Goal: Information Seeking & Learning: Learn about a topic

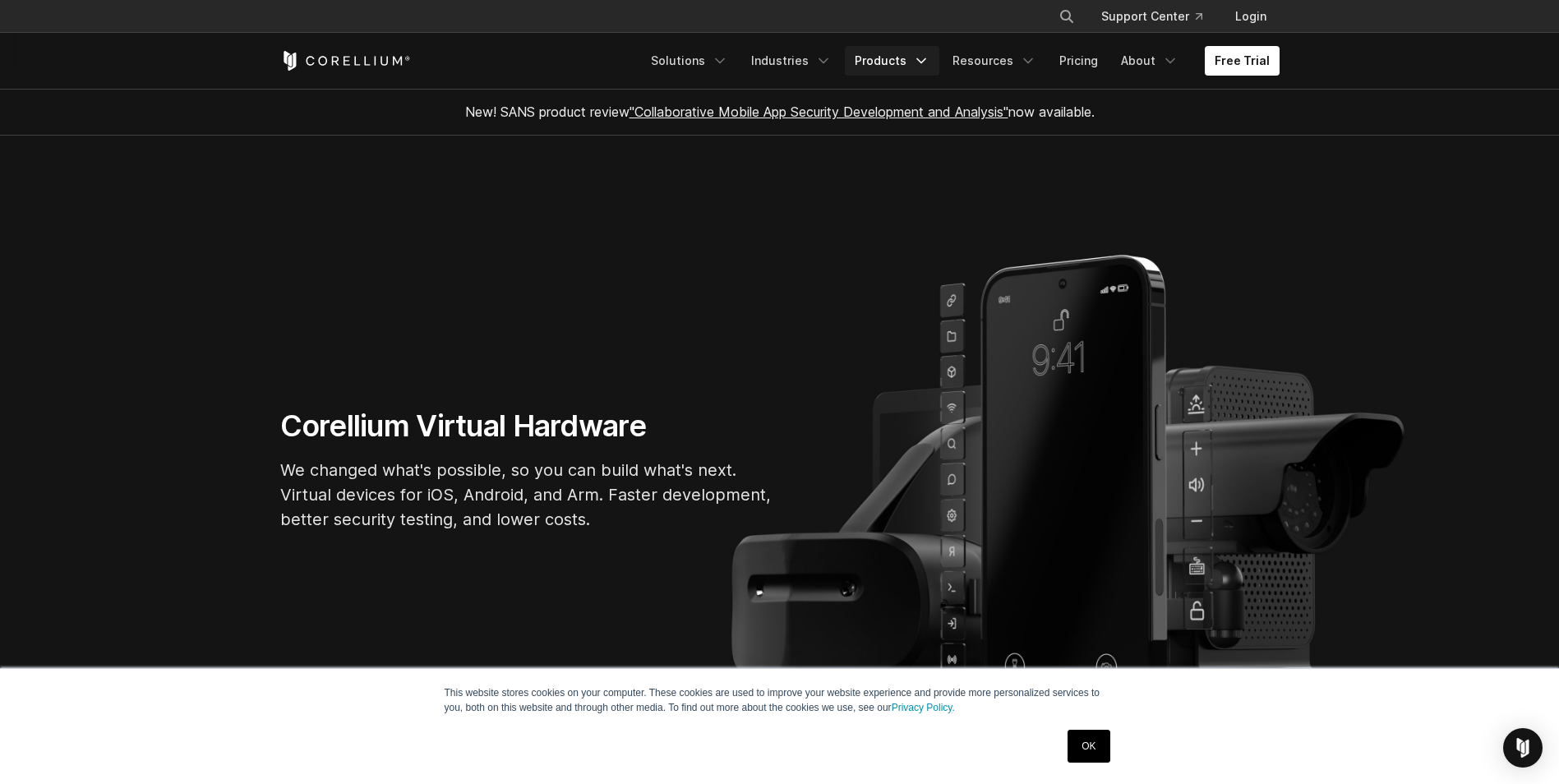
click at [921, 60] on icon "Navigation Menu" at bounding box center [920, 60] width 16 height 16
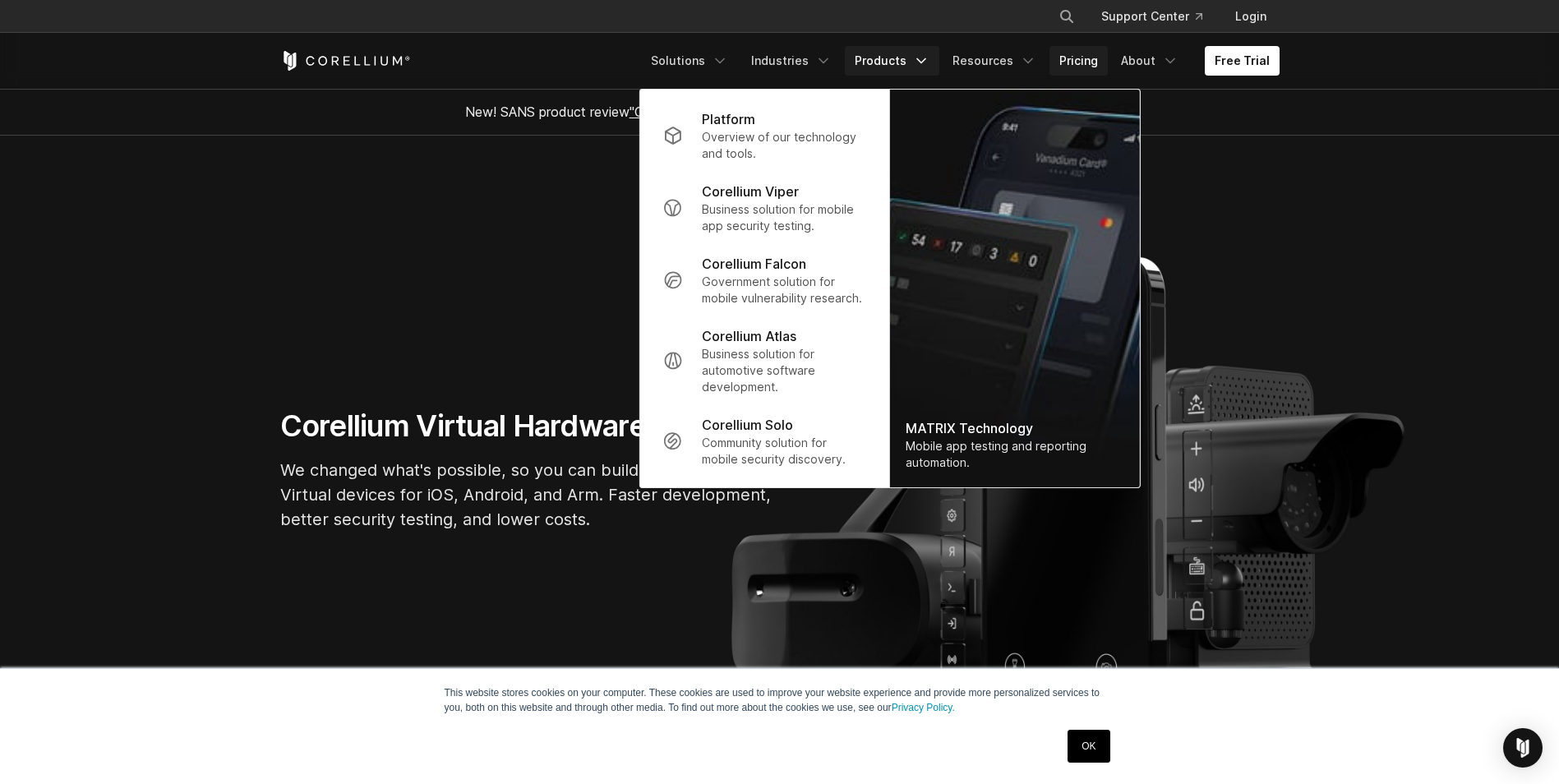
click at [1074, 54] on link "Pricing" at bounding box center [1078, 60] width 59 height 29
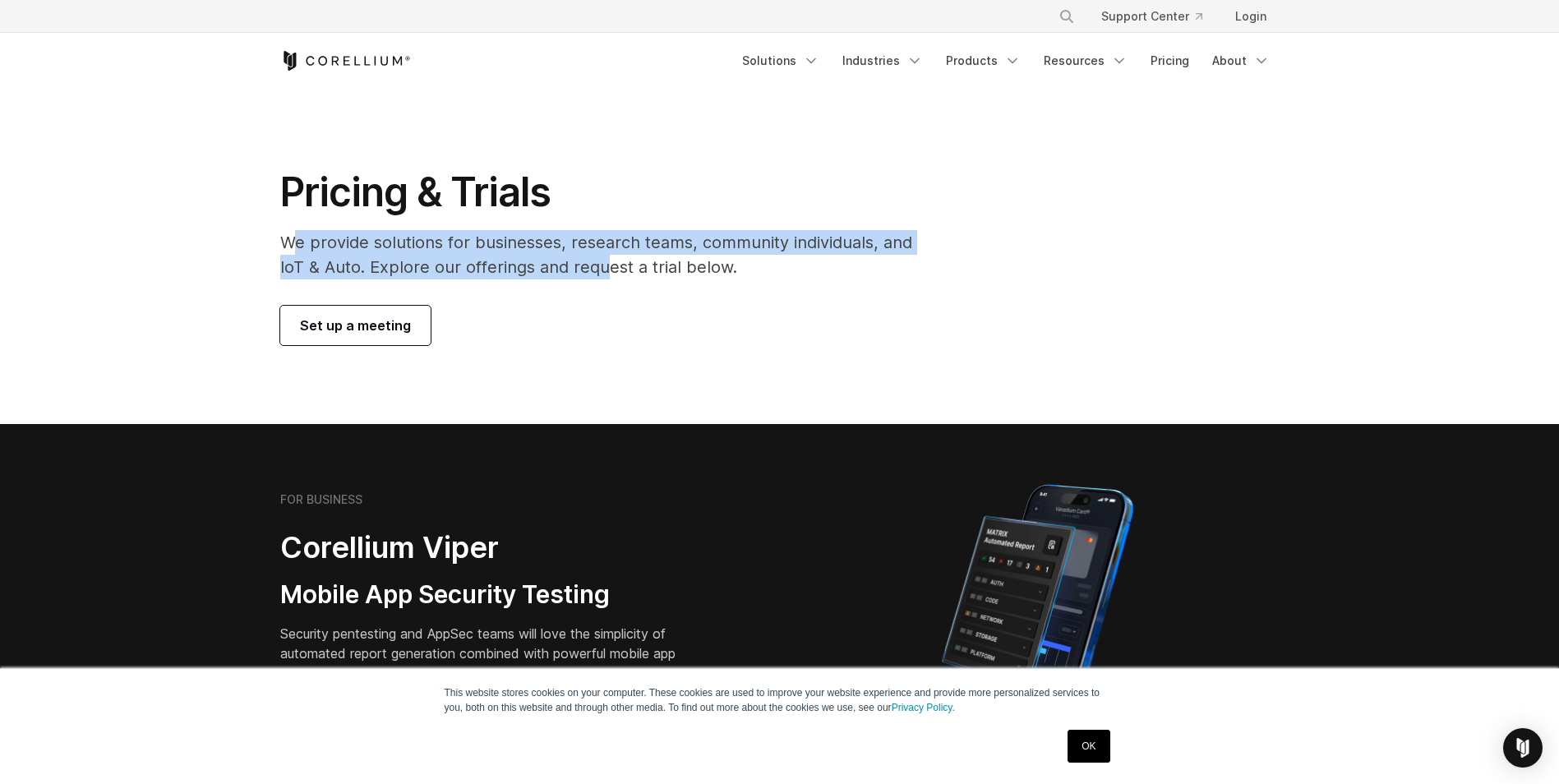
drag, startPoint x: 454, startPoint y: 266, endPoint x: 604, endPoint y: 279, distance: 150.6
click at [604, 279] on p "We provide solutions for businesses, research teams, community individuals, and…" at bounding box center [608, 254] width 655 height 49
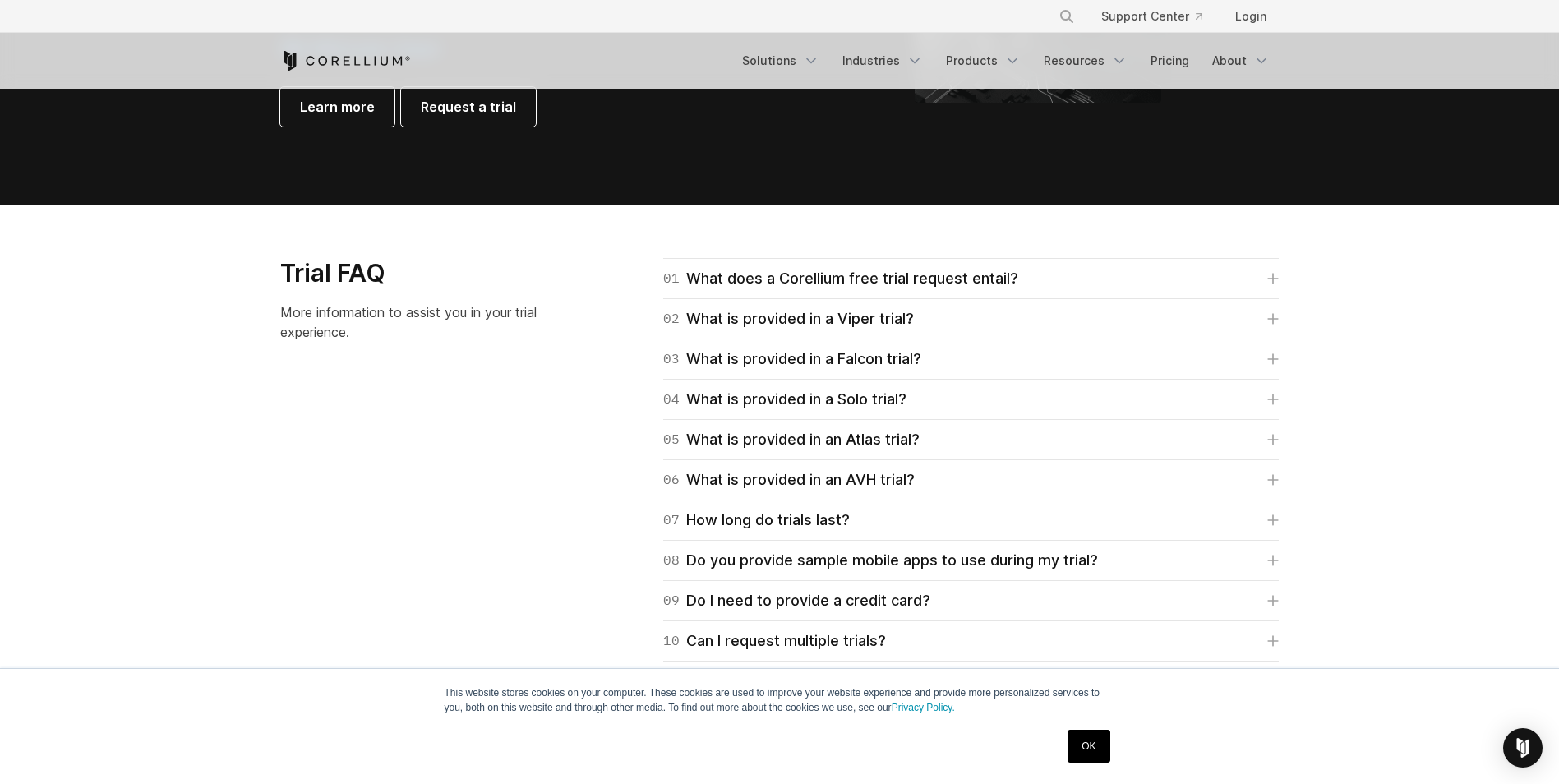
scroll to position [2216, 0]
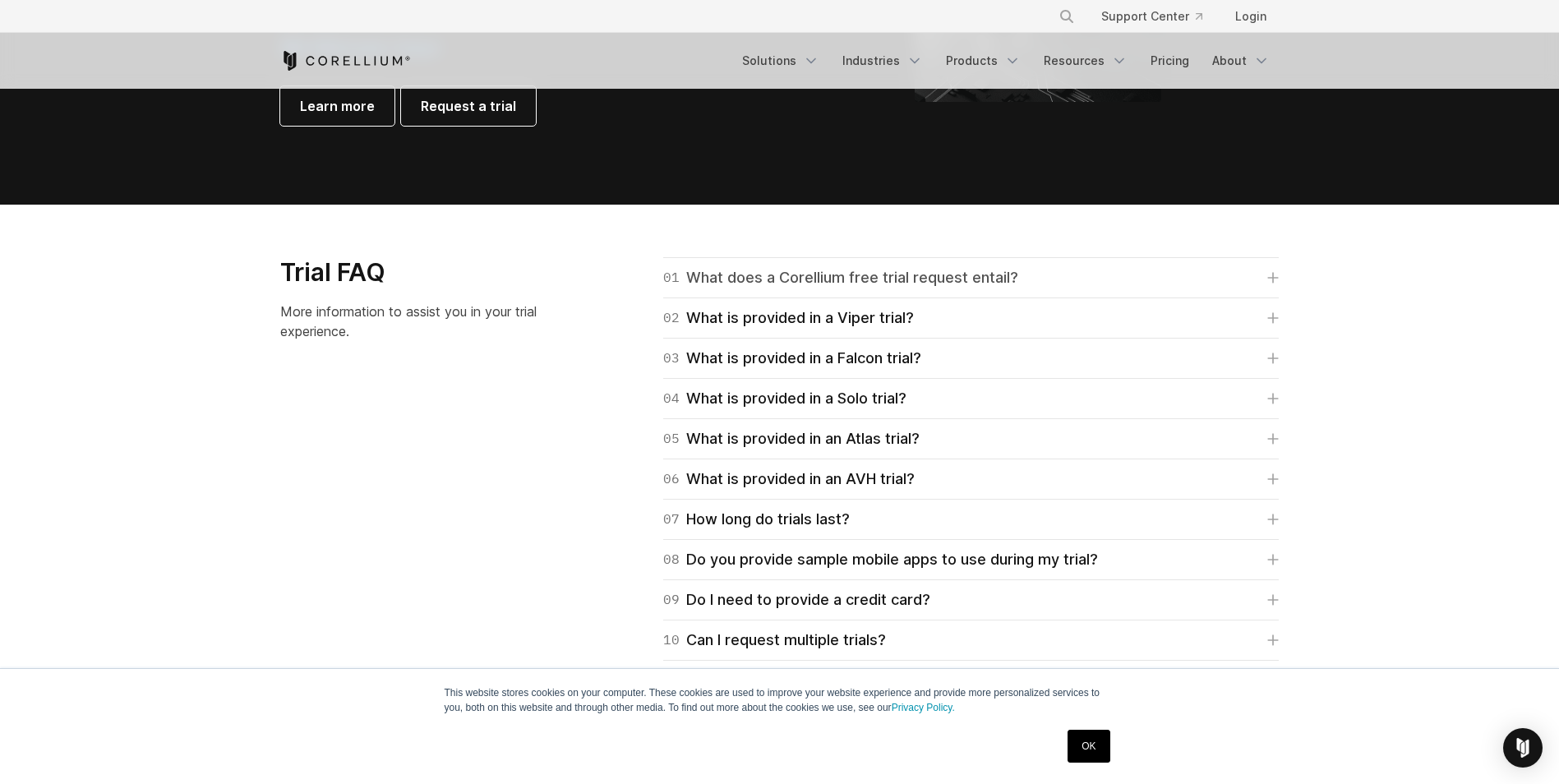
click at [987, 284] on div "01 What does a Corellium free trial request entail?" at bounding box center [841, 278] width 355 height 23
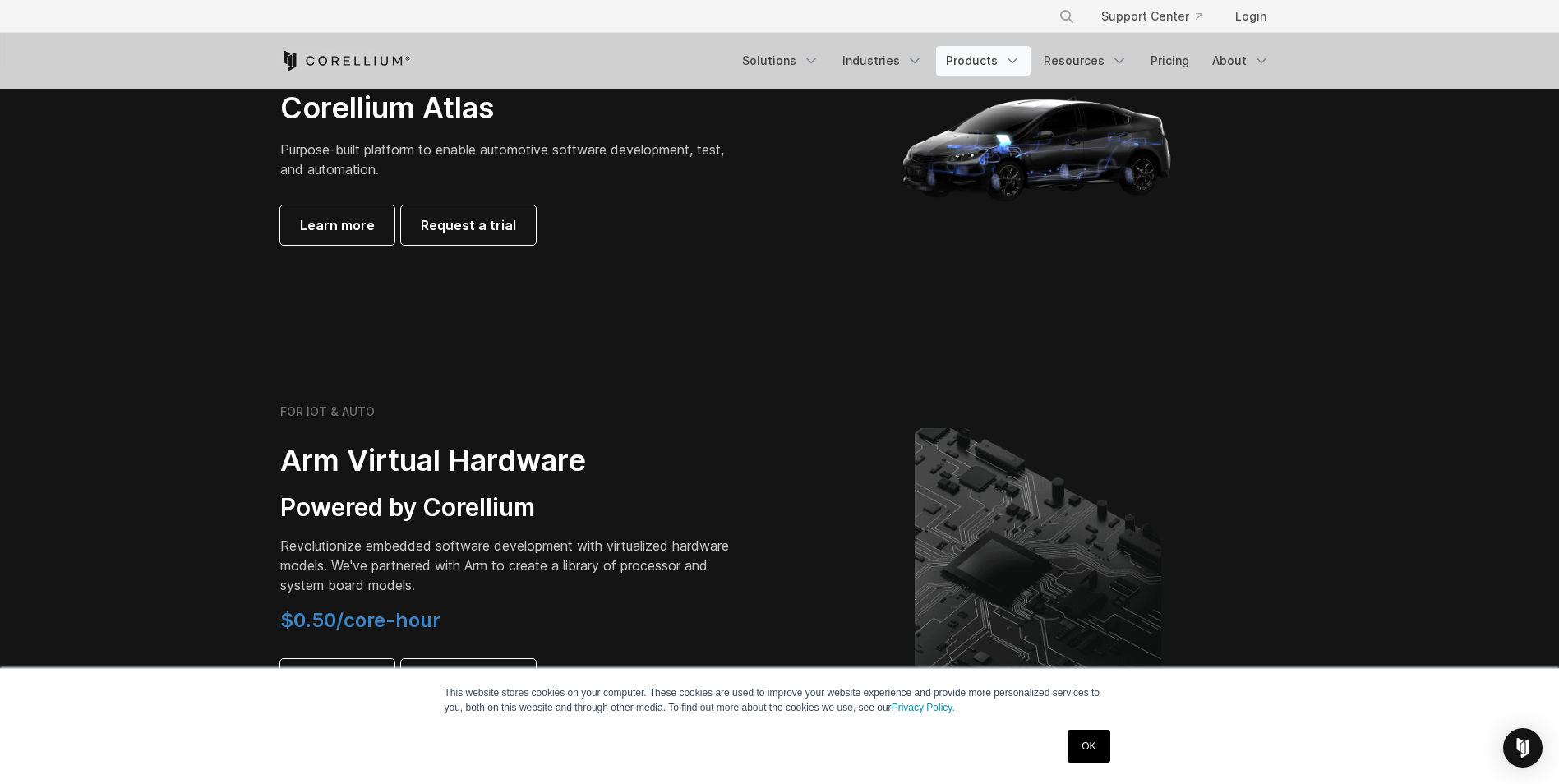
scroll to position [1643, 0]
click at [1005, 62] on link "Products" at bounding box center [983, 60] width 94 height 29
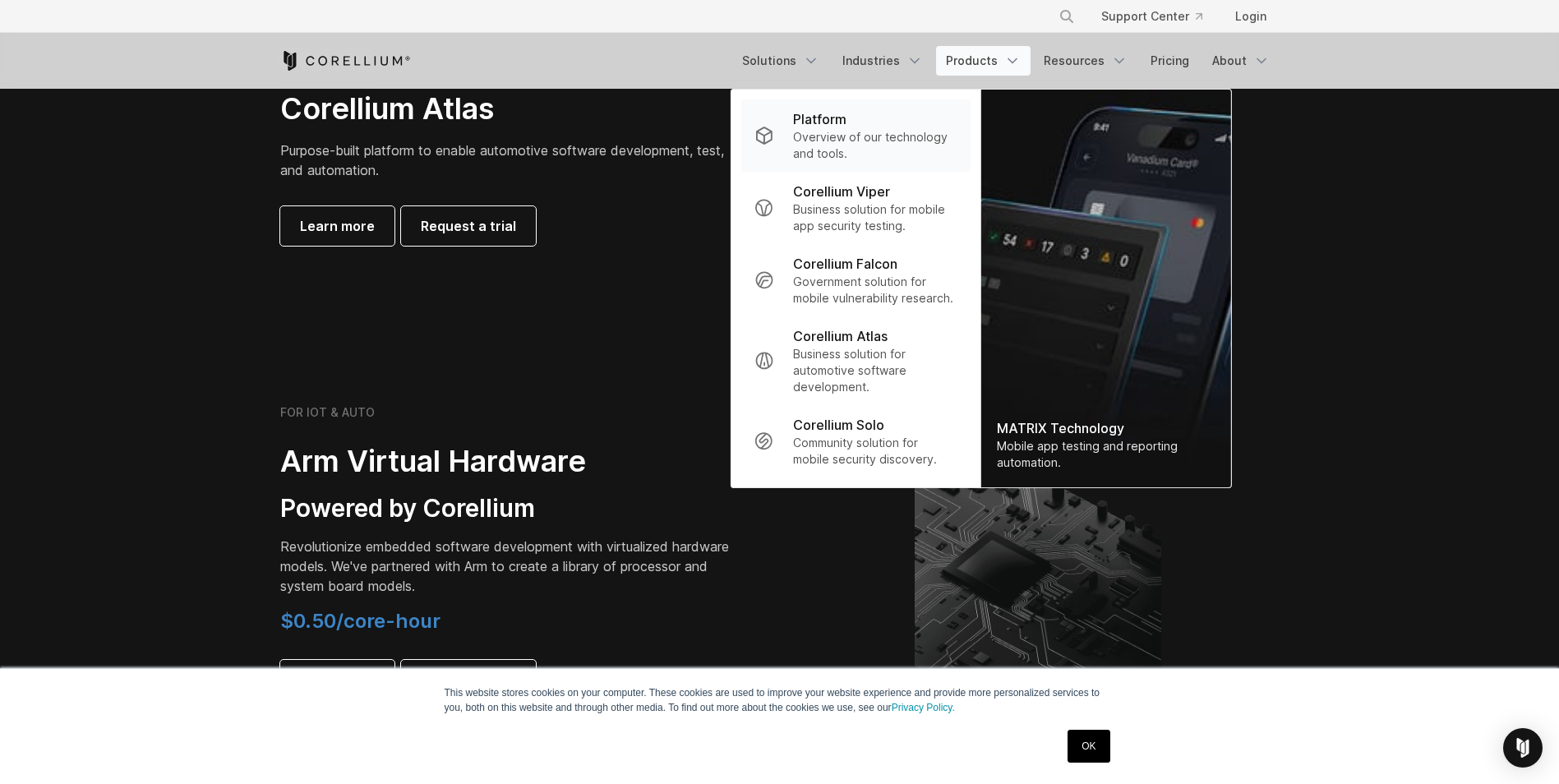
click at [822, 141] on p "Overview of our technology and tools." at bounding box center [874, 145] width 163 height 33
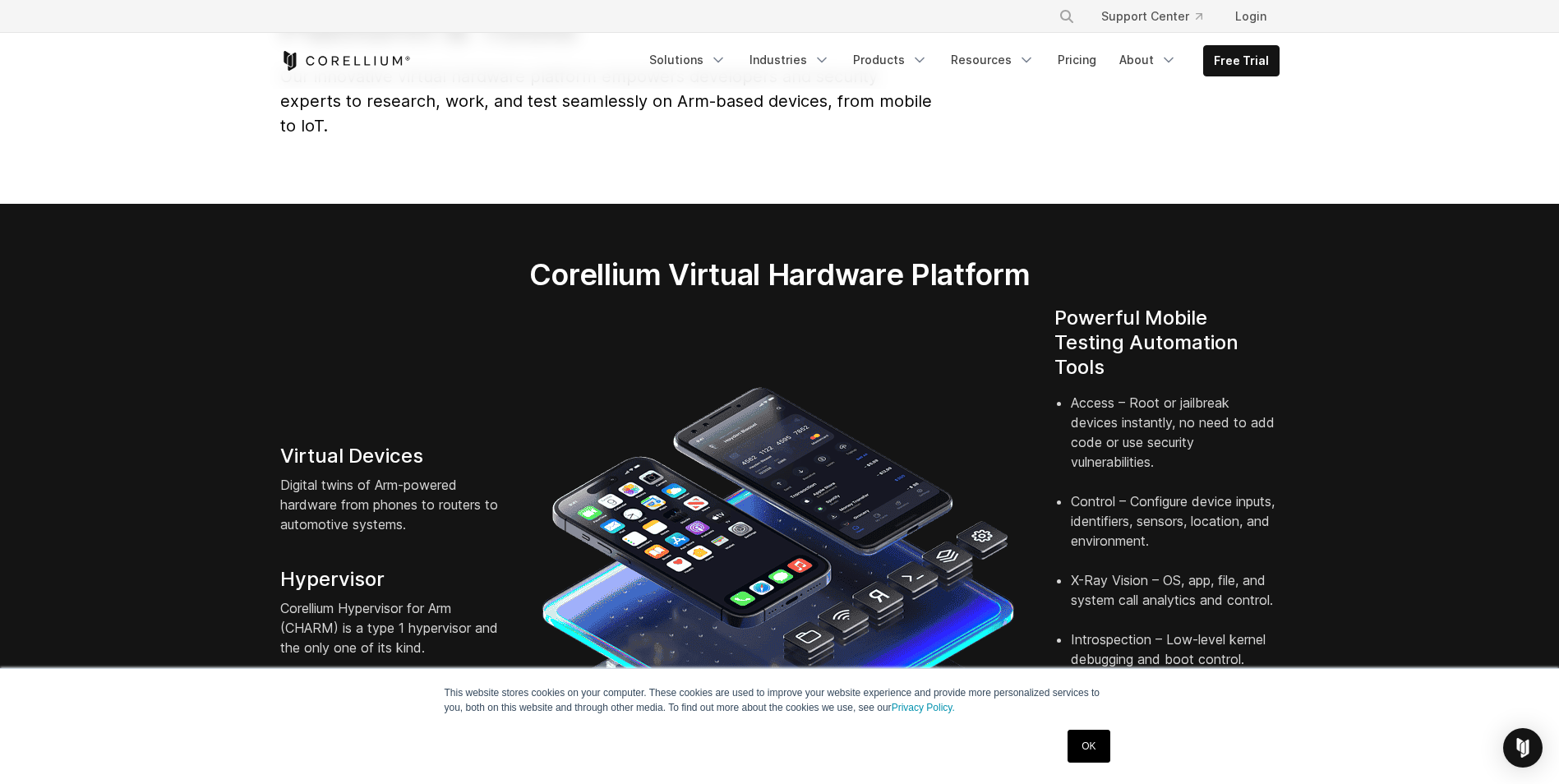
scroll to position [164, 0]
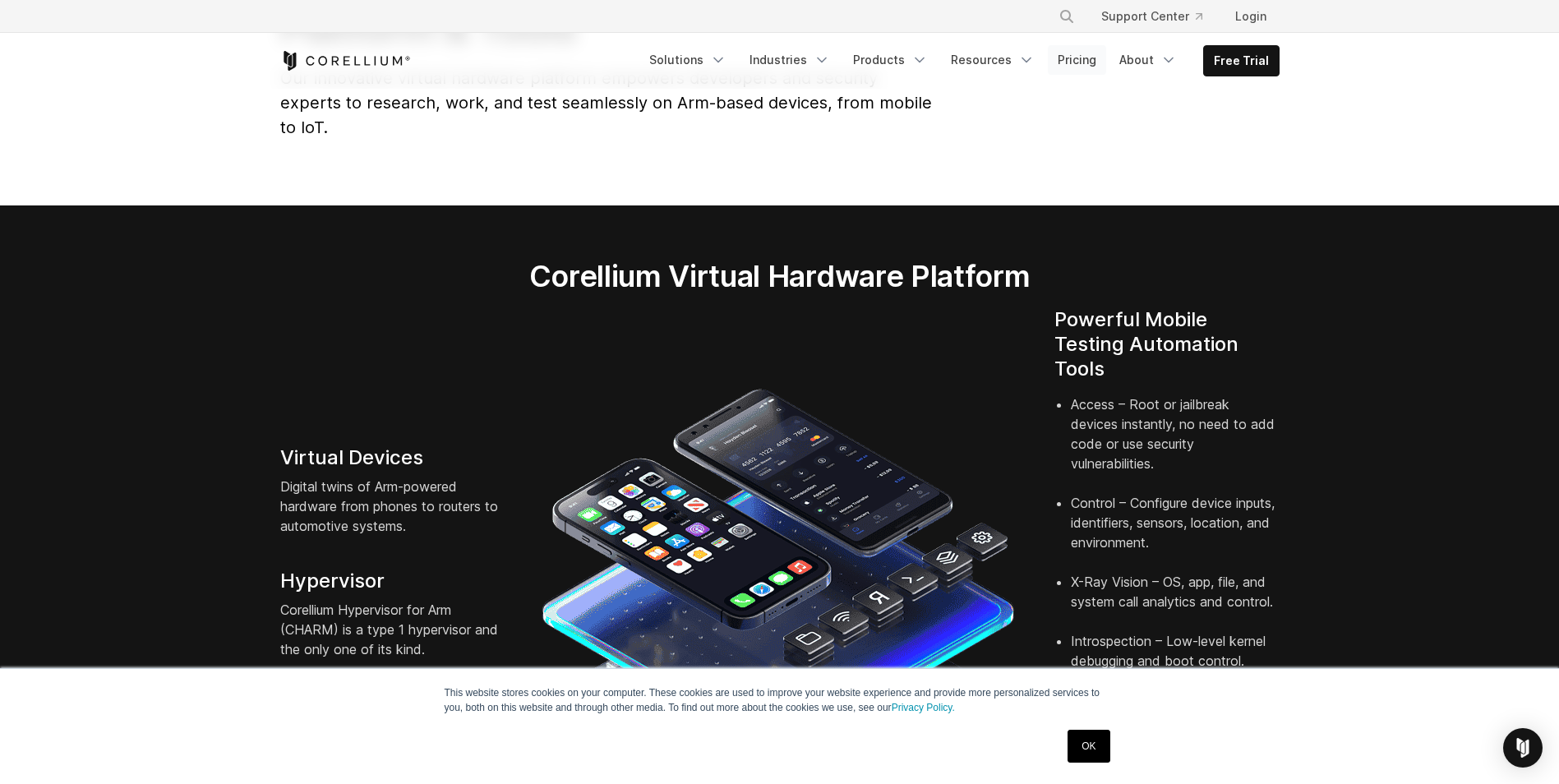
click at [1099, 60] on link "Pricing" at bounding box center [1077, 60] width 59 height 29
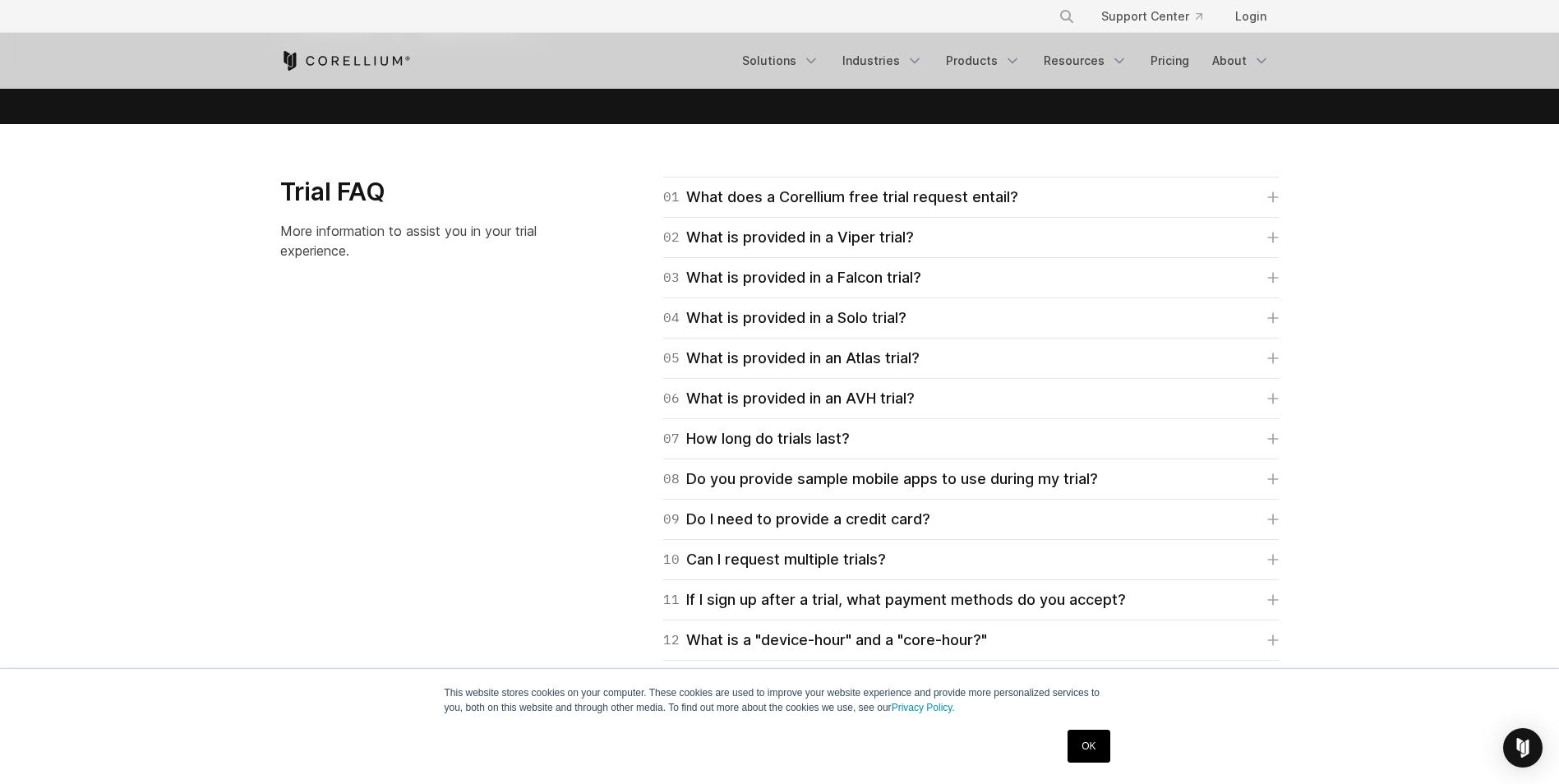
scroll to position [2298, 0]
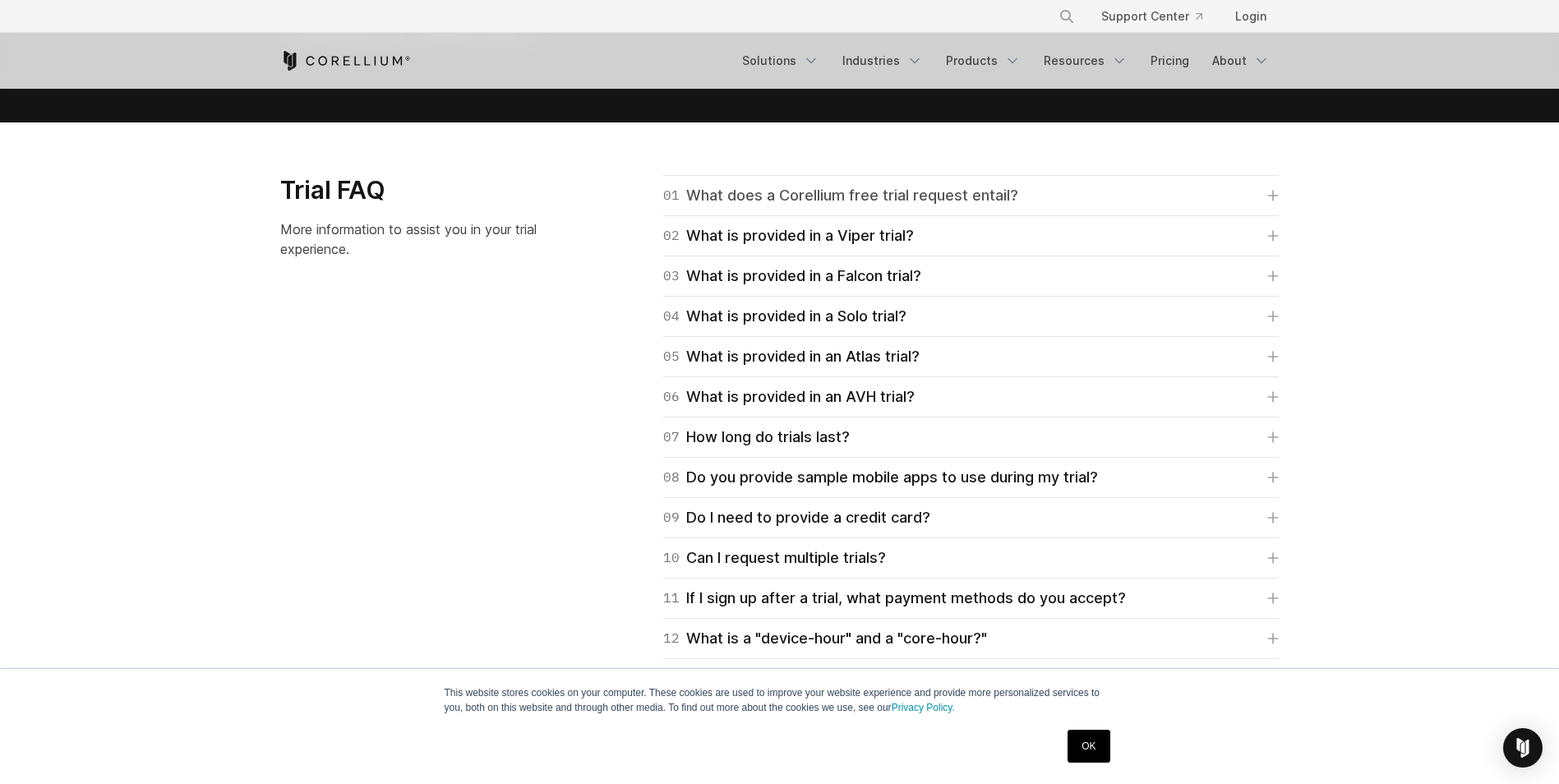
click at [931, 198] on div "01 What does a Corellium free trial request entail?" at bounding box center [841, 196] width 355 height 23
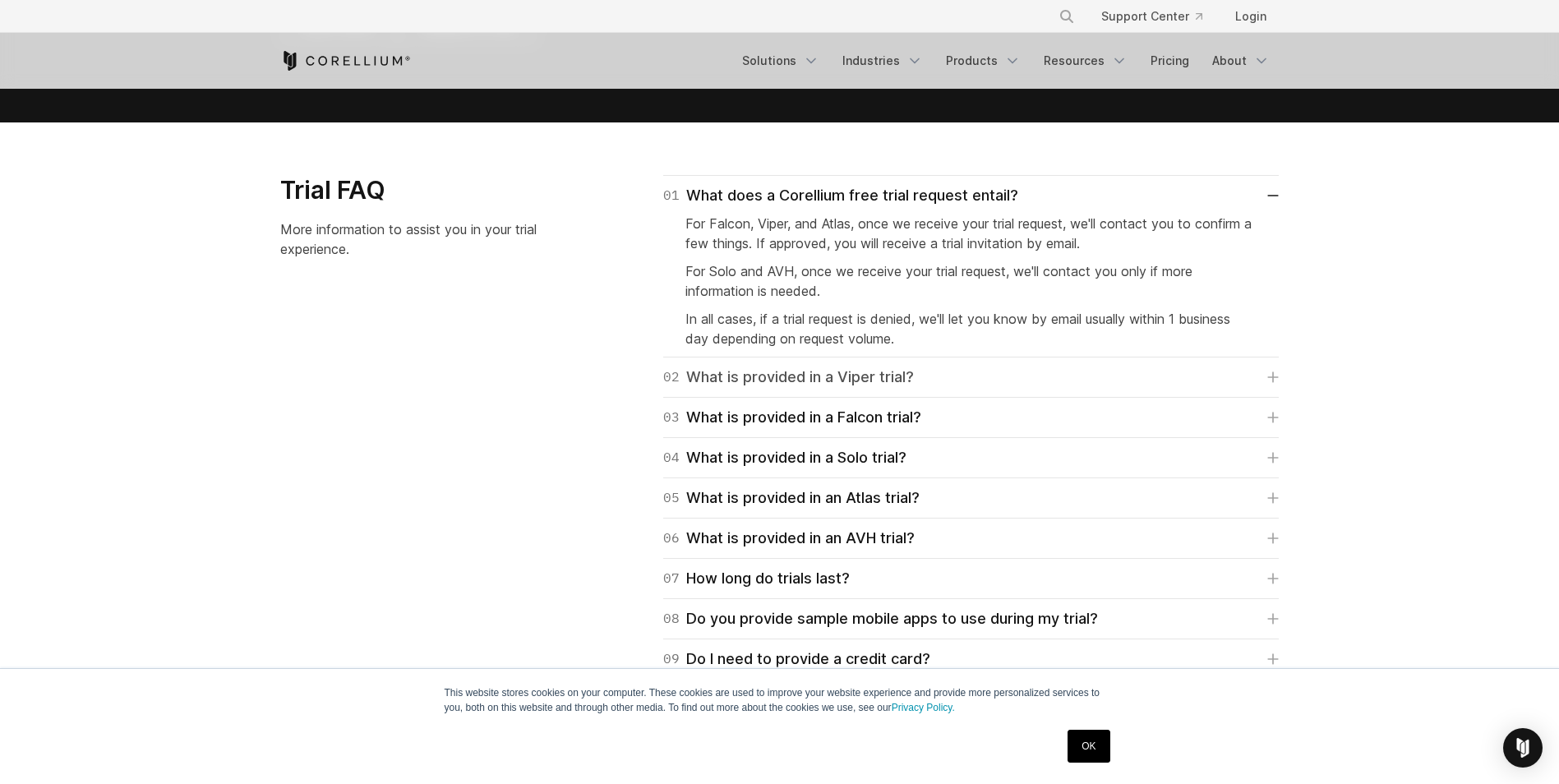
click at [926, 383] on link "02 What is provided in a Viper trial?" at bounding box center [970, 377] width 615 height 23
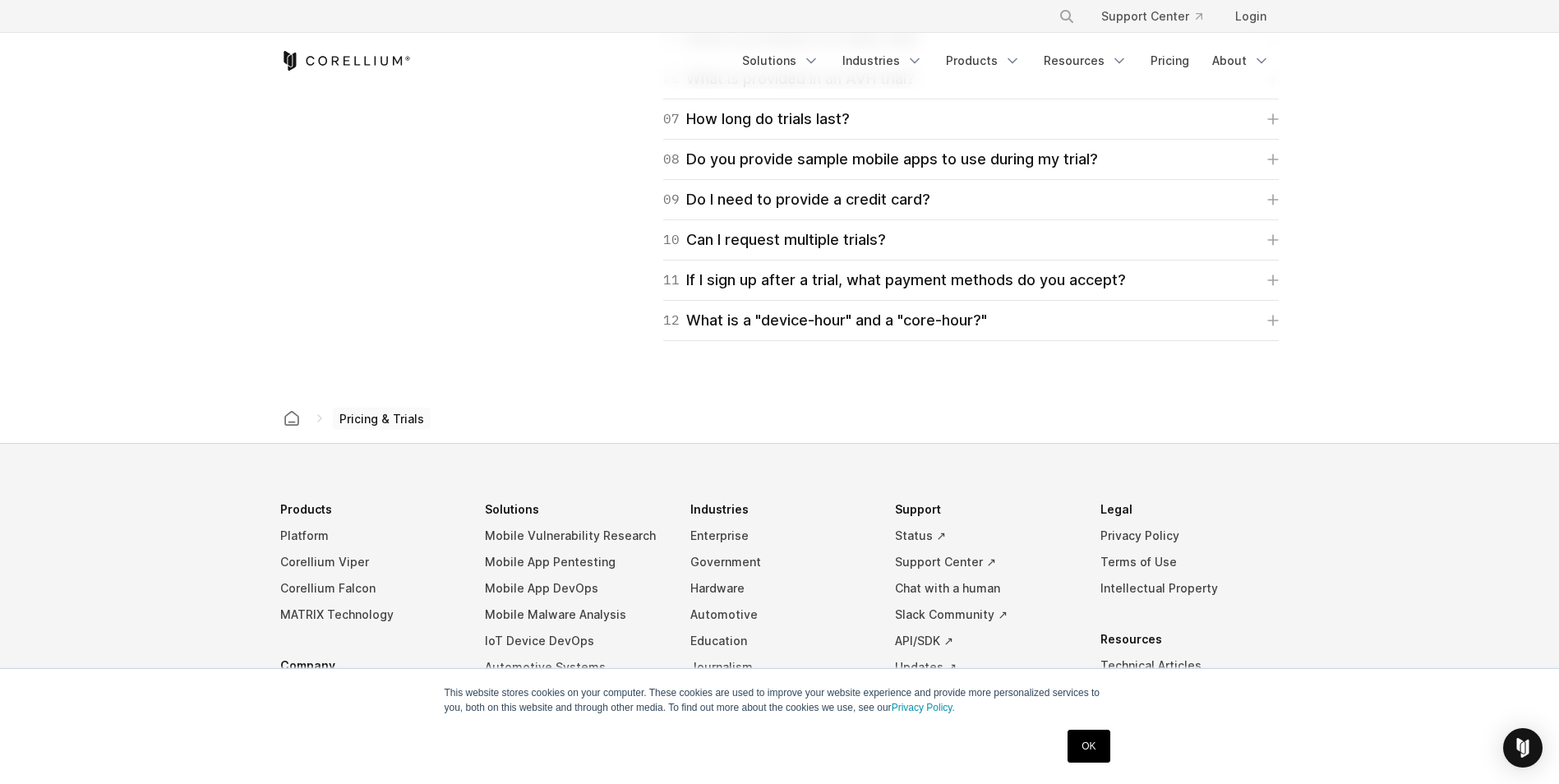
scroll to position [3007, 0]
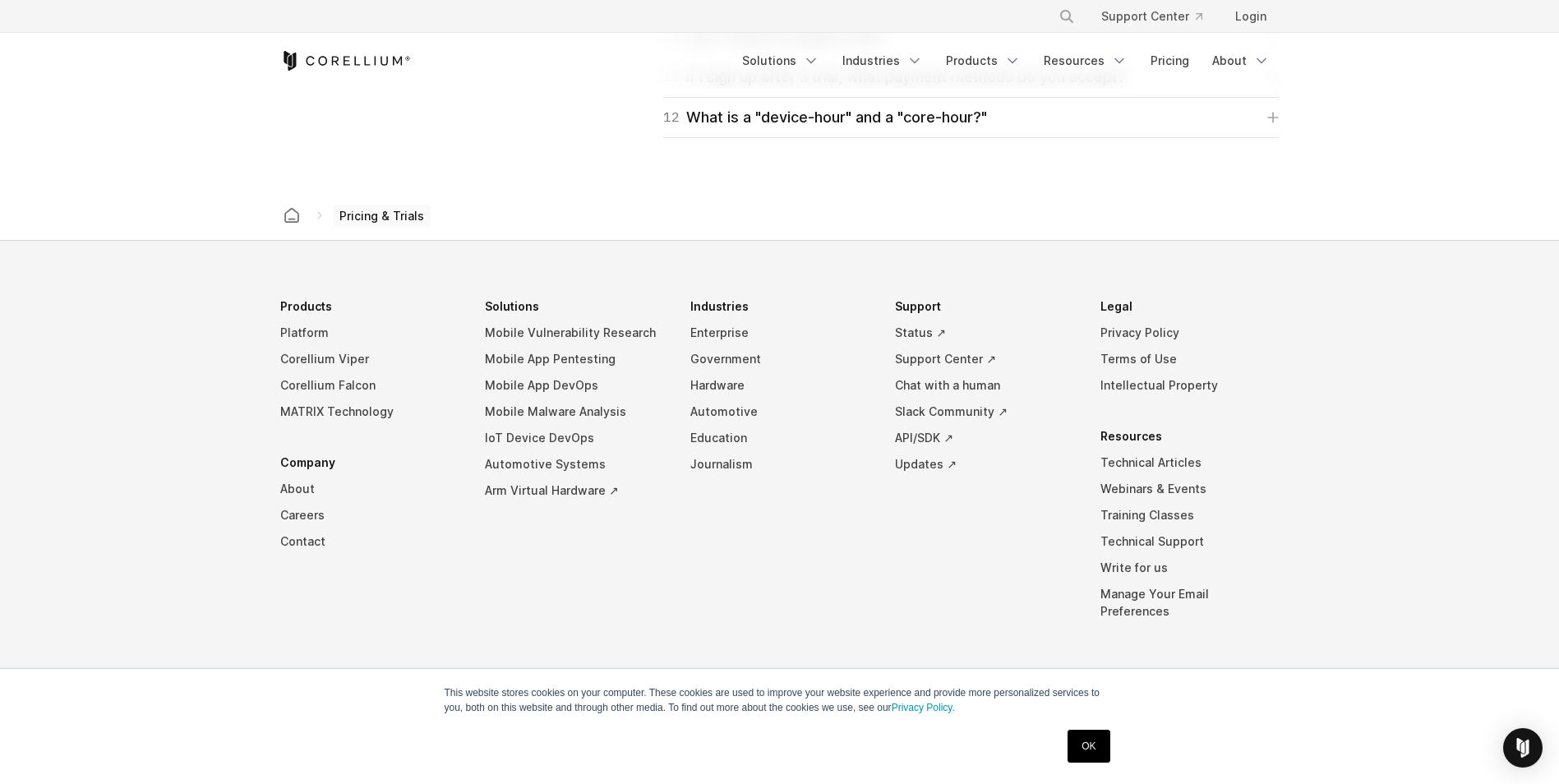
click at [376, 213] on span "Pricing & Trials" at bounding box center [381, 216] width 97 height 23
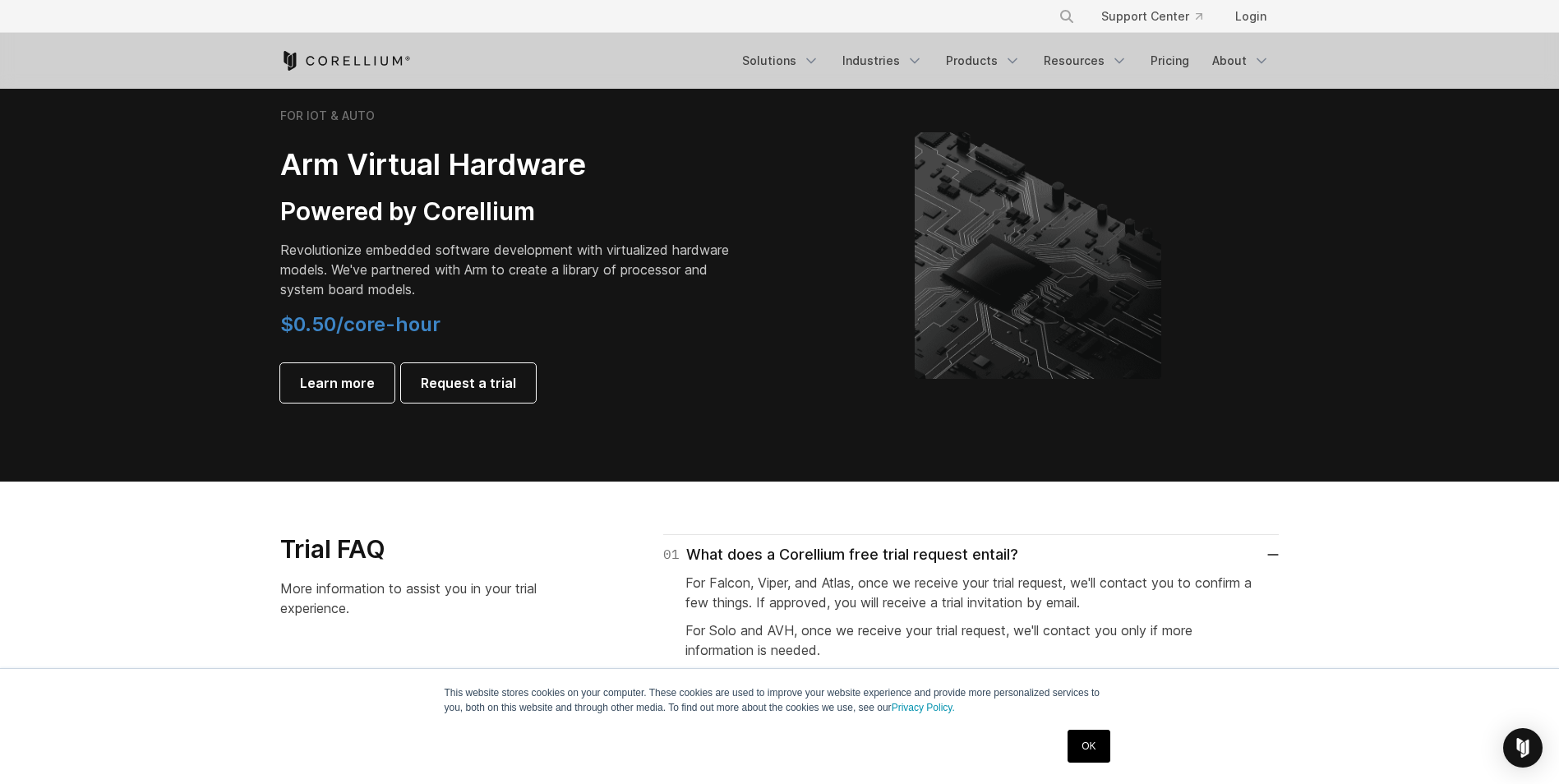
scroll to position [1941, 0]
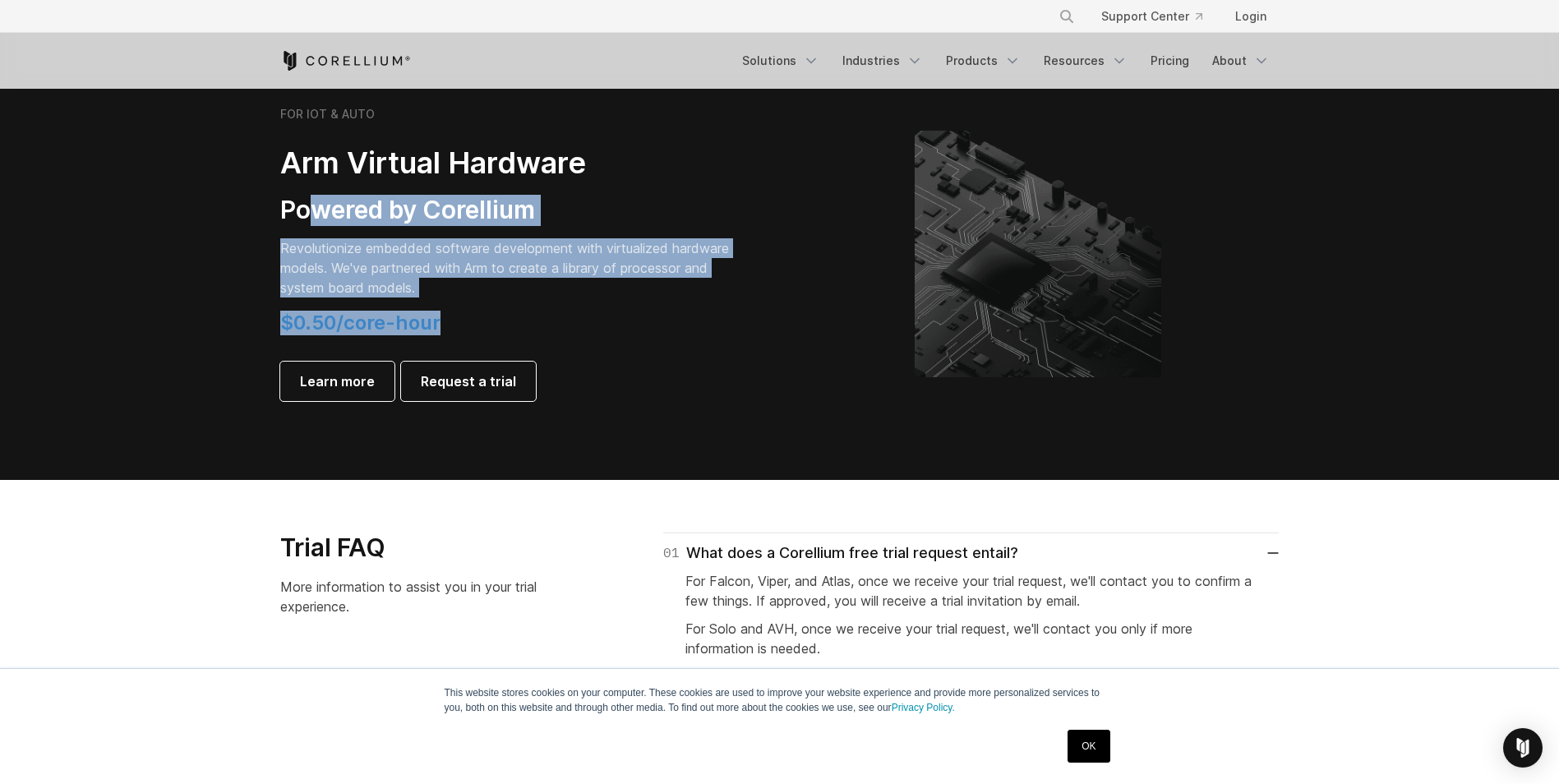
drag, startPoint x: 455, startPoint y: 325, endPoint x: 305, endPoint y: 224, distance: 180.8
click at [305, 224] on div "FOR IOT & AUTO Arm Virtual Hardware Powered by Corellium Revolutionize embedded…" at bounding box center [510, 253] width 460 height 294
click at [541, 318] on h4 "$0.50/core-hour" at bounding box center [510, 323] width 460 height 25
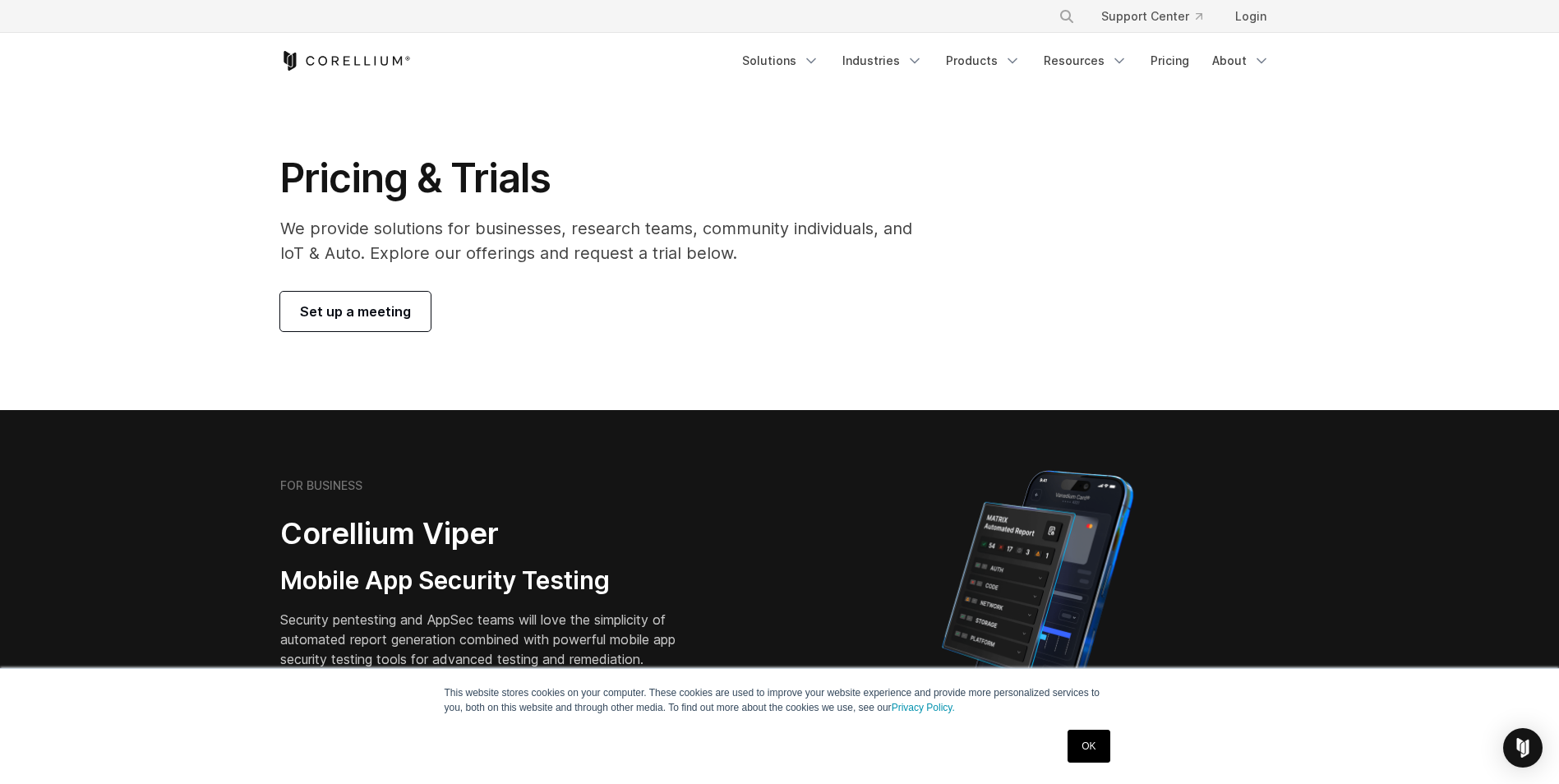
scroll to position [0, 0]
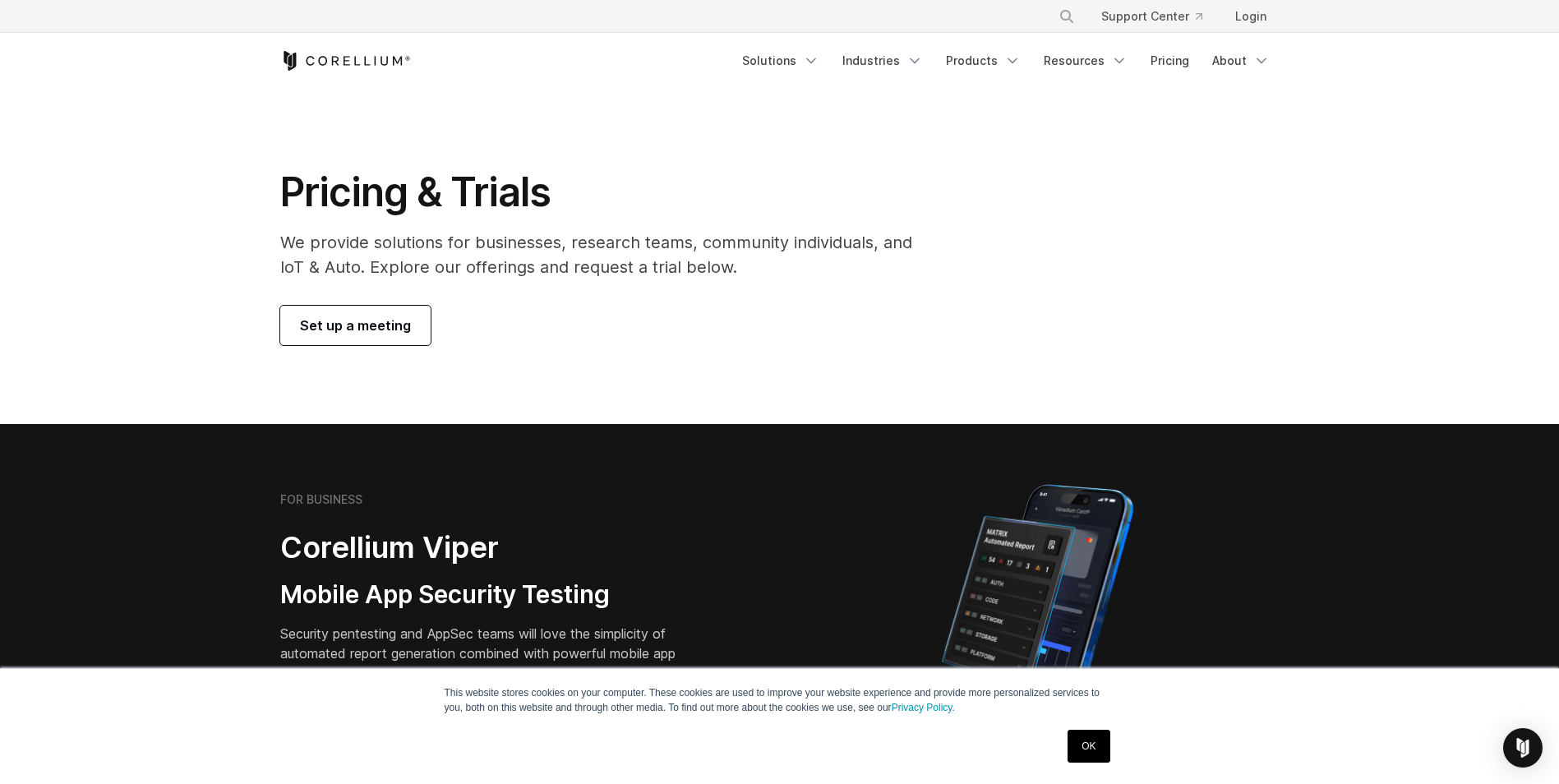
click at [784, 358] on section "Pricing & Trials We provide solutions for businesses, research teams, community…" at bounding box center [780, 256] width 1559 height 335
